Goal: Task Accomplishment & Management: Manage account settings

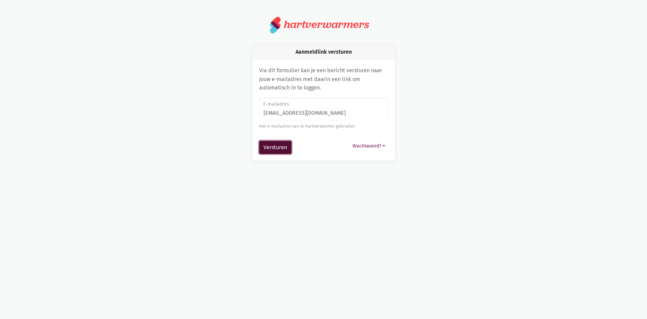
click at [276, 147] on button "Versturen" at bounding box center [275, 147] width 32 height 13
